Goal: Information Seeking & Learning: Learn about a topic

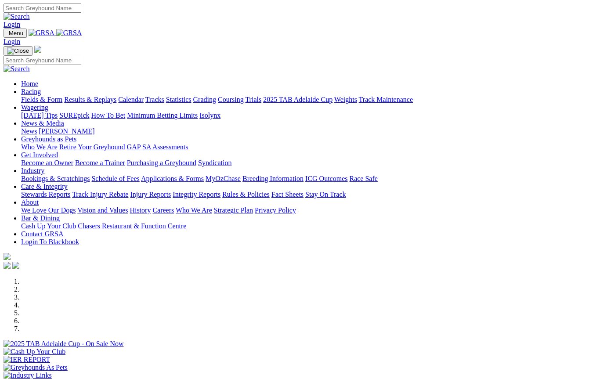
click at [56, 37] on img at bounding box center [69, 33] width 26 height 8
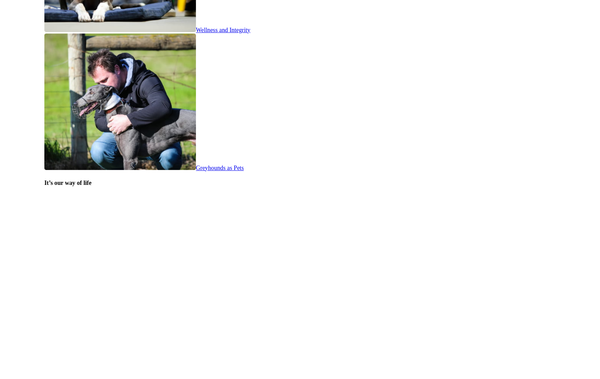
scroll to position [1640, 0]
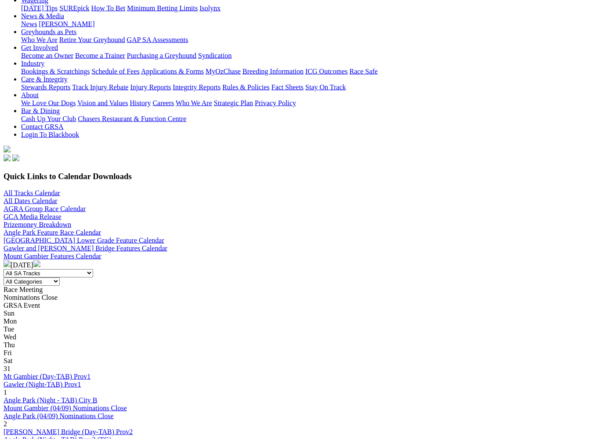
scroll to position [123, 0]
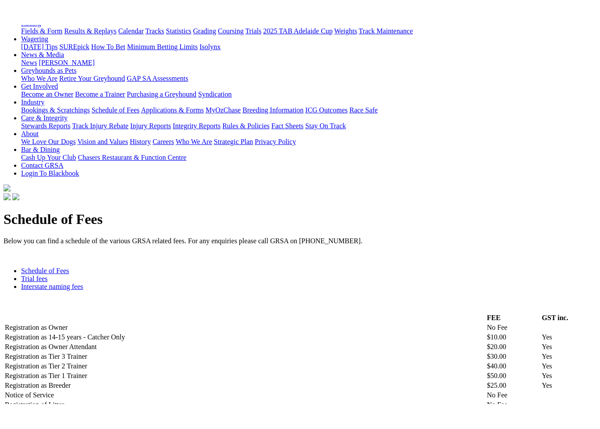
scroll to position [109, 0]
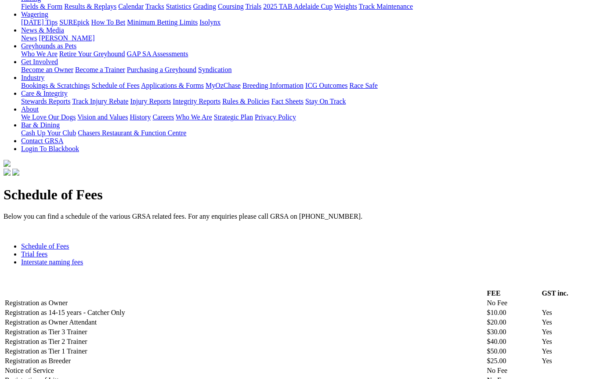
click at [47, 250] on link "Trial fees" at bounding box center [34, 253] width 26 height 7
click at [83, 258] on link "Interstate naming fees" at bounding box center [52, 261] width 62 height 7
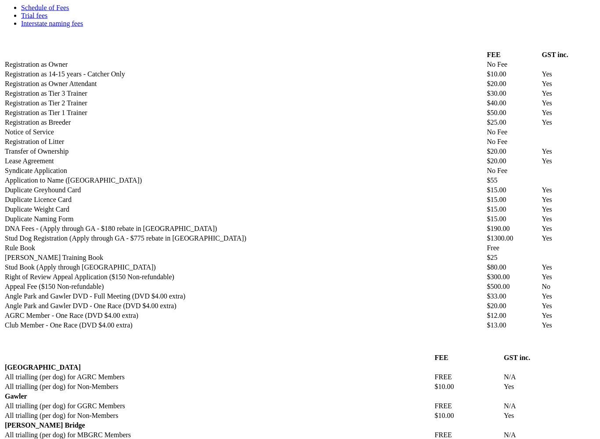
scroll to position [349, 0]
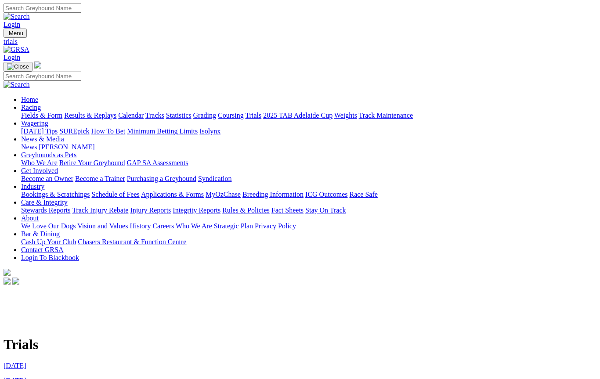
click at [26, 362] on link "7th September 2025" at bounding box center [15, 365] width 23 height 7
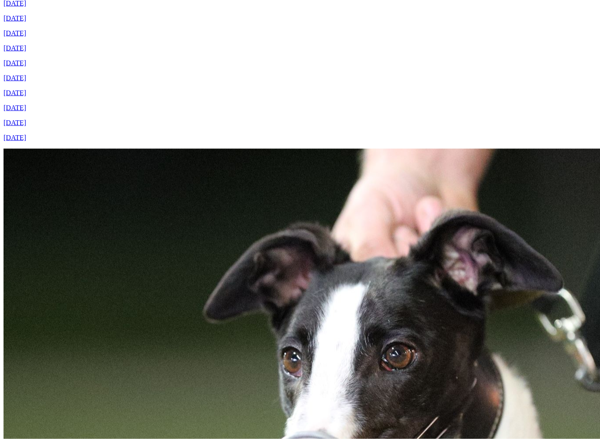
scroll to position [409, 0]
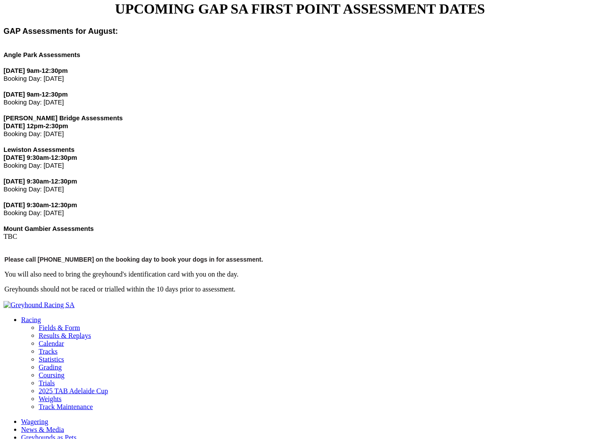
scroll to position [295, 0]
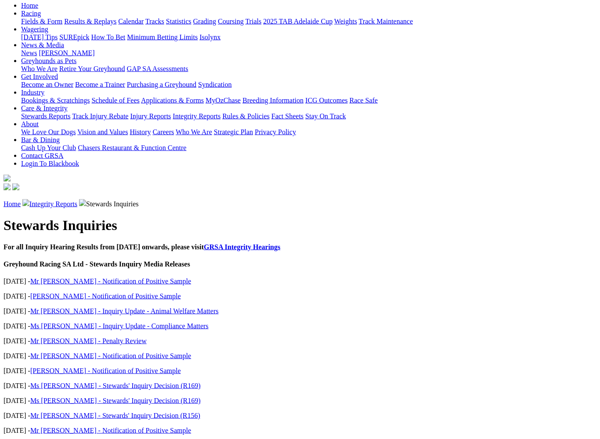
scroll to position [94, 0]
click at [67, 277] on link "Mr [PERSON_NAME] - Notification of Positive Sample" at bounding box center [110, 280] width 161 height 7
